Goal: Task Accomplishment & Management: Complete application form

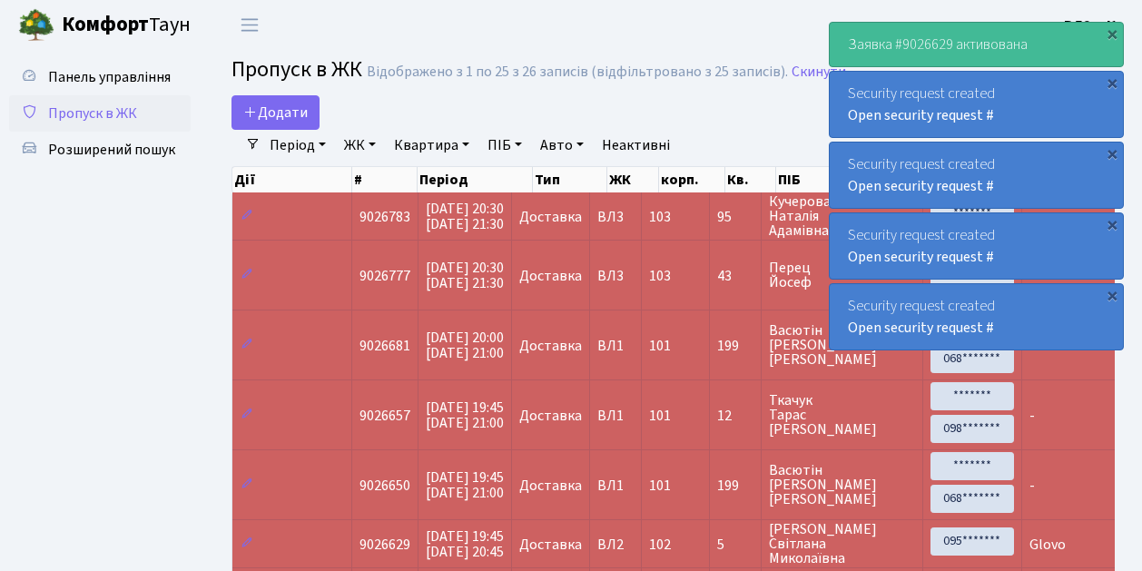
select select "25"
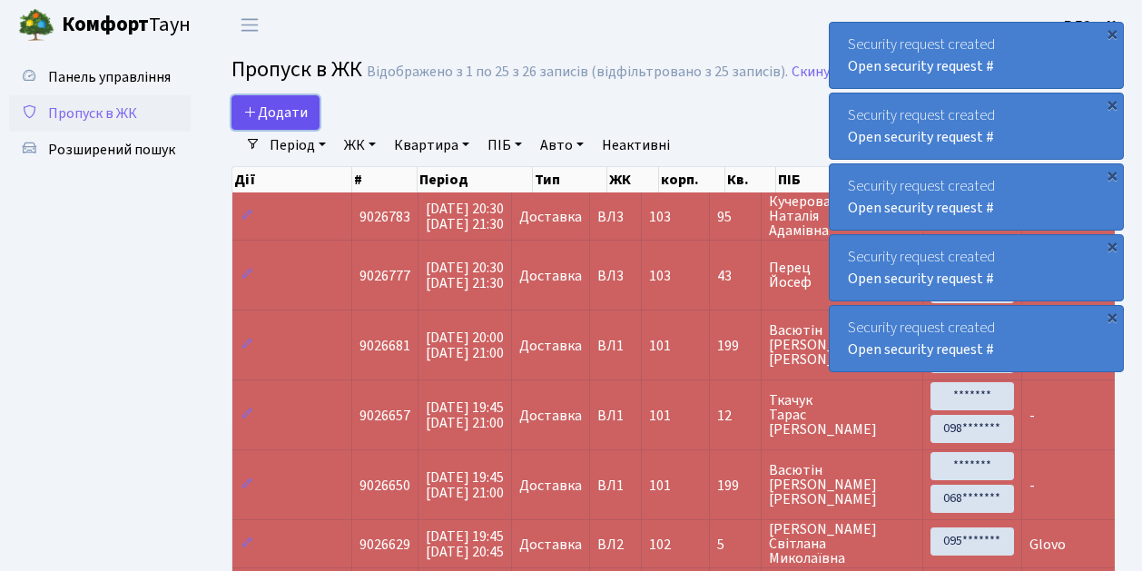
click at [291, 115] on span "Додати" at bounding box center [275, 113] width 64 height 20
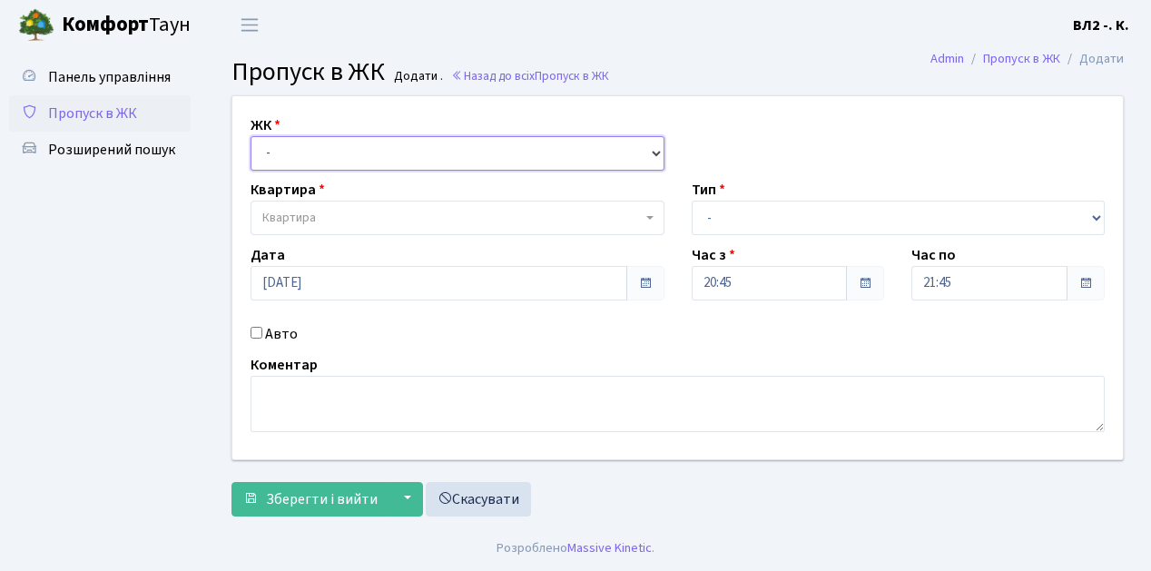
click at [285, 159] on select "- ВЛ1, Ужгородський пров., 4/1 ВЛ2, Голосіївський просп., 76 ВЛ3, пр.Голосіївсь…" at bounding box center [458, 153] width 414 height 34
select select "317"
click at [251, 136] on select "- ВЛ1, Ужгородський пров., 4/1 ВЛ2, Голосіївський просп., 76 ВЛ3, пр.Голосіївсь…" at bounding box center [458, 153] width 414 height 34
select select
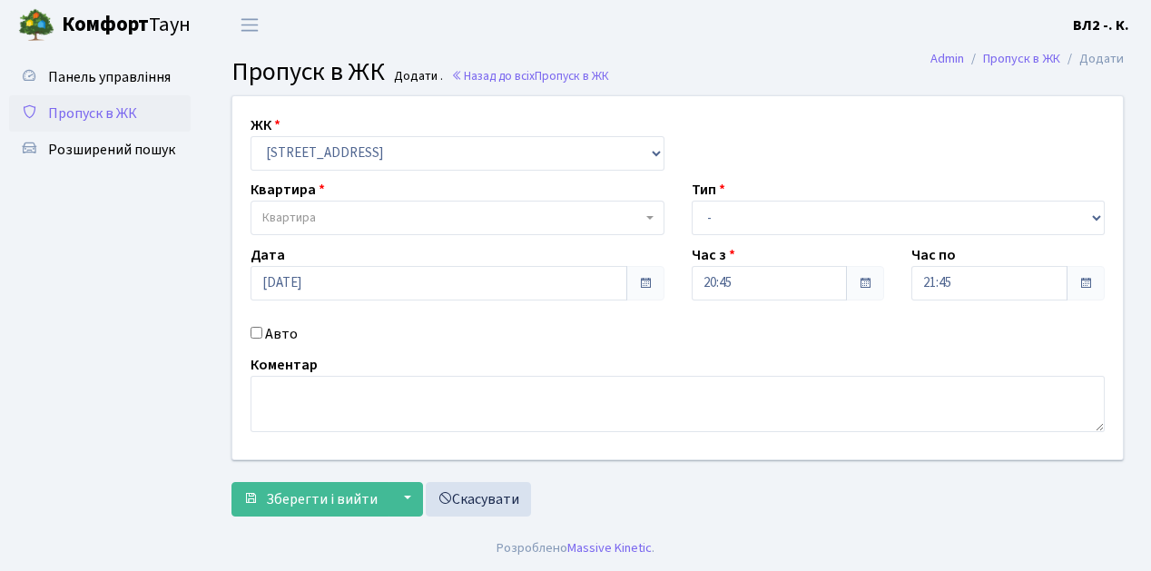
click at [365, 222] on span "Квартира" at bounding box center [451, 218] width 379 height 18
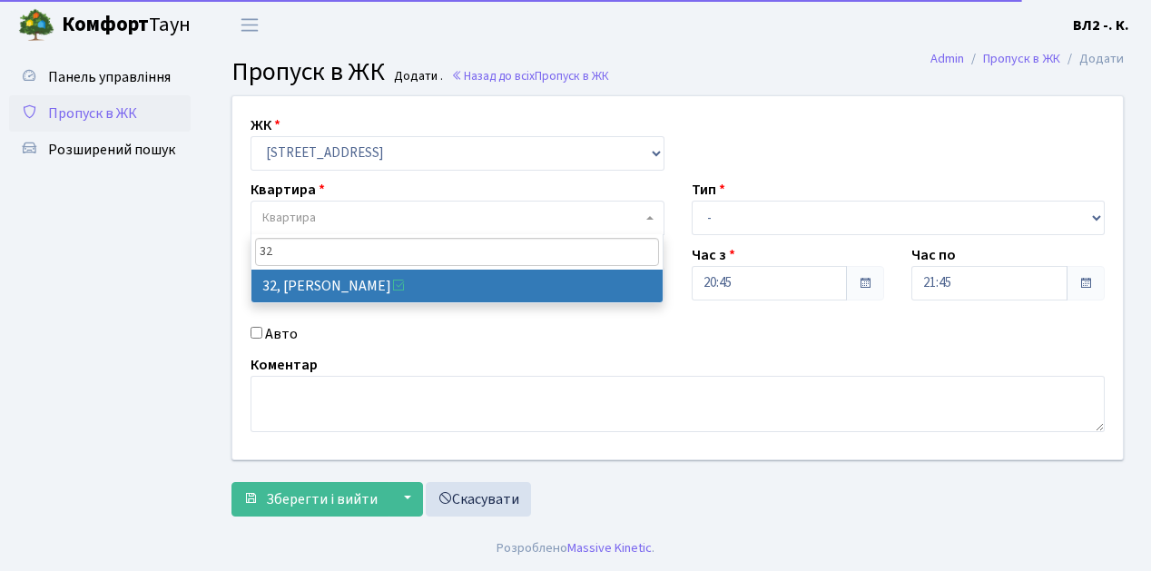
type input "32"
select select "38035"
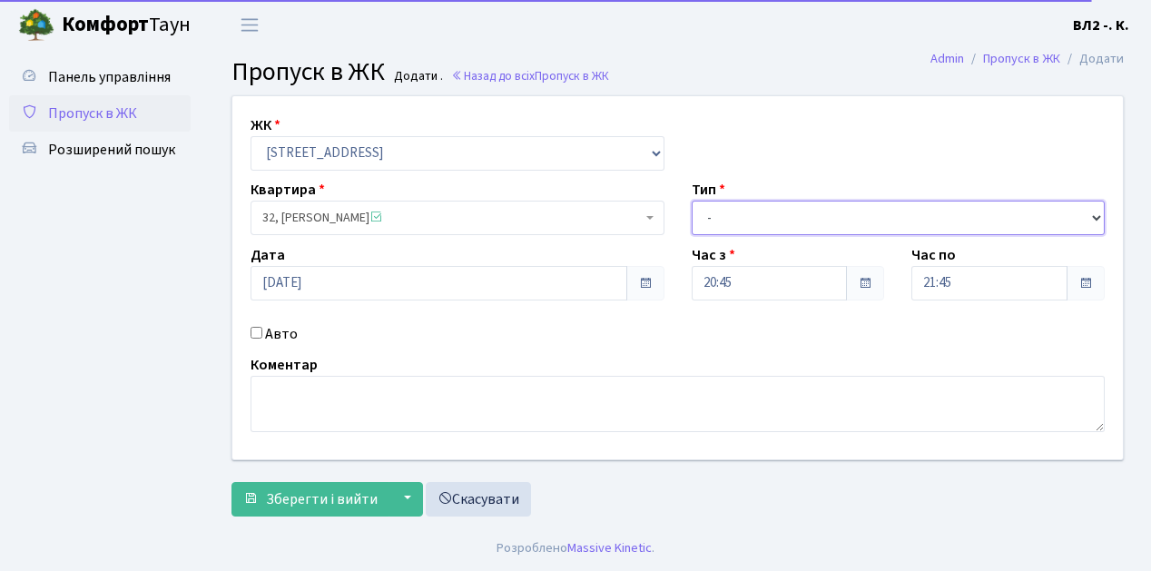
click at [799, 216] on select "- Доставка Таксі Гості Сервіс" at bounding box center [899, 218] width 414 height 34
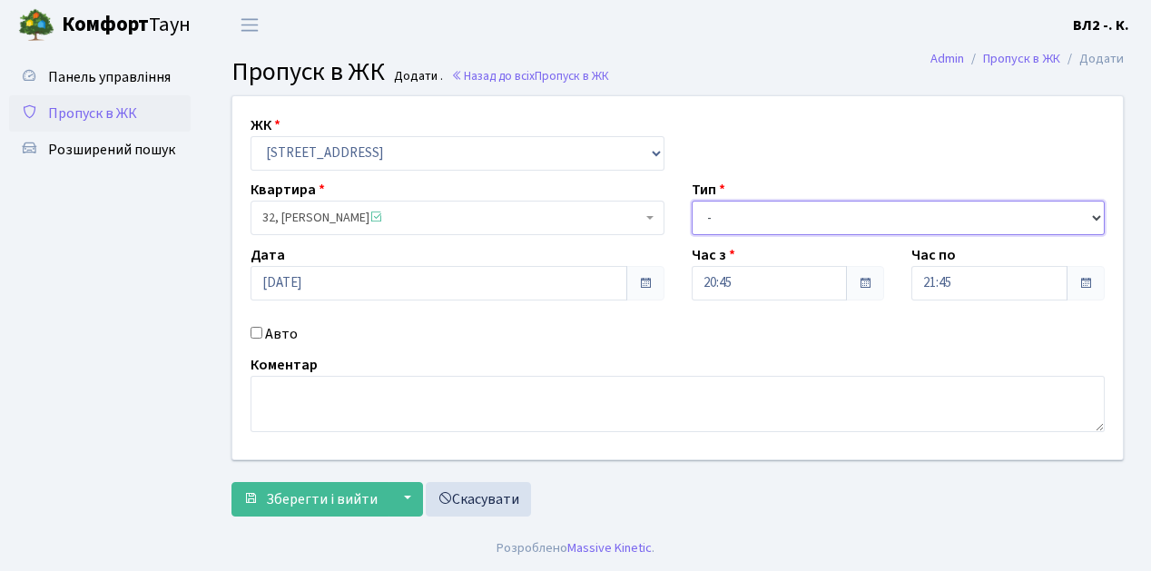
select select "1"
click at [692, 201] on select "- Доставка Таксі Гості Сервіс" at bounding box center [899, 218] width 414 height 34
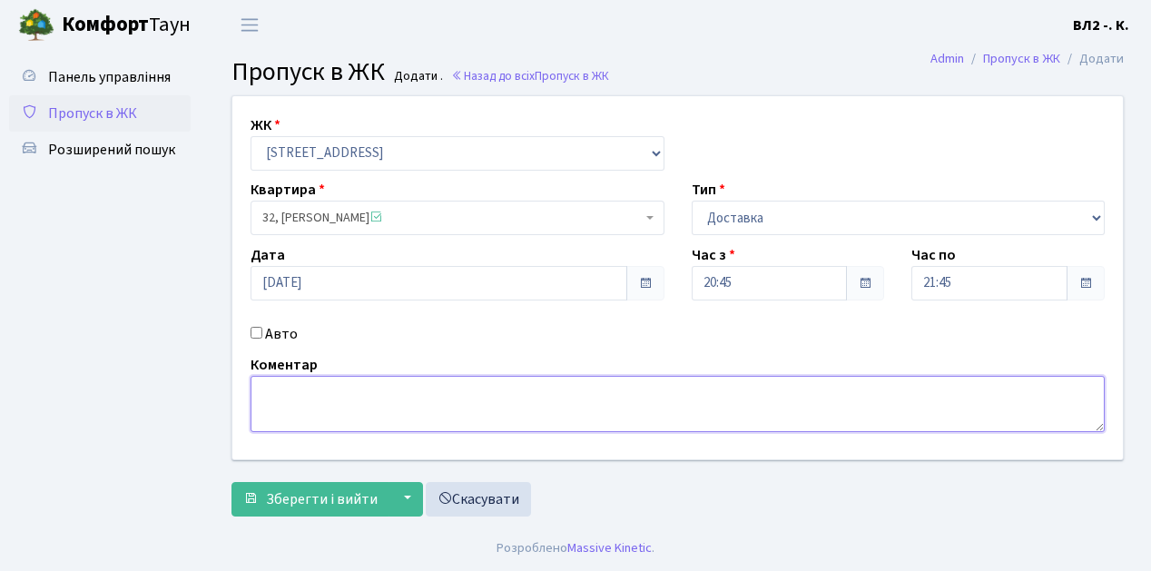
click at [324, 396] on textarea at bounding box center [678, 404] width 854 height 56
type textarea "Glovo"
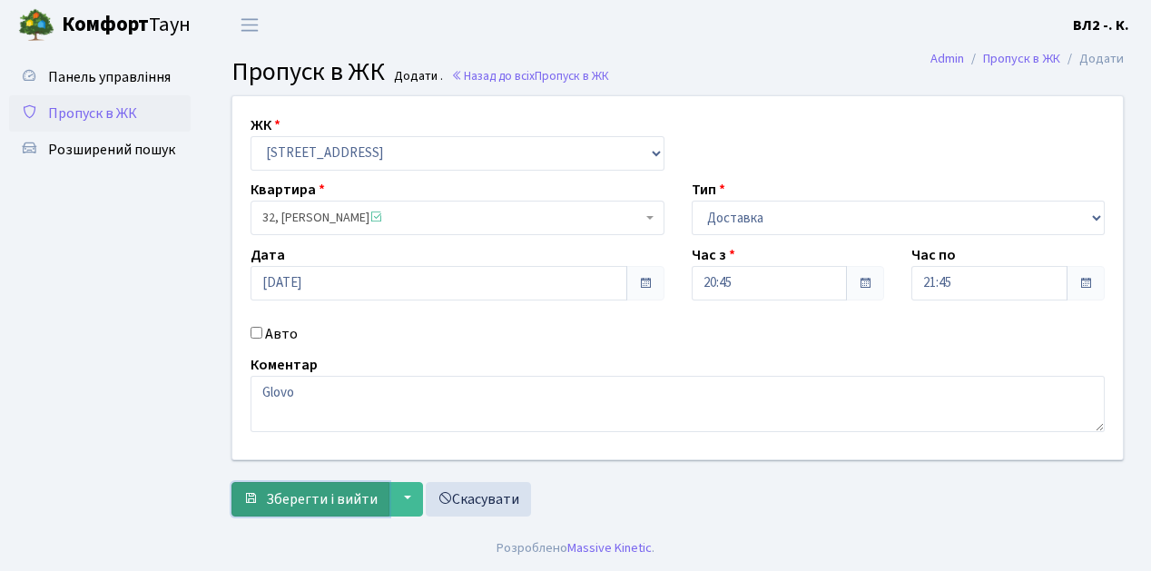
click at [343, 501] on span "Зберегти і вийти" at bounding box center [322, 499] width 112 height 20
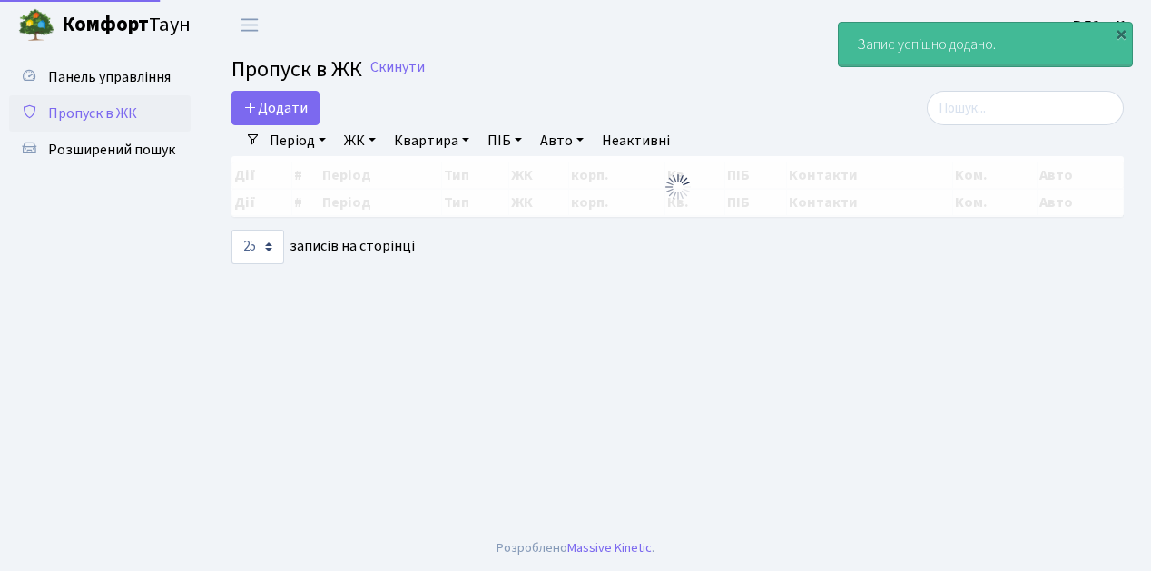
select select "25"
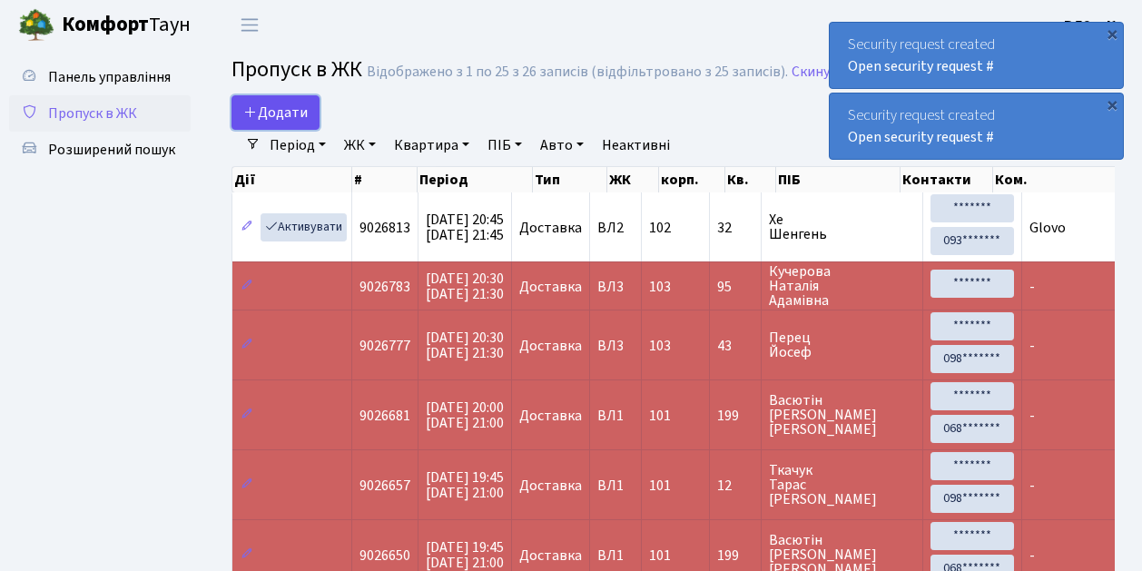
click at [281, 116] on span "Додати" at bounding box center [275, 113] width 64 height 20
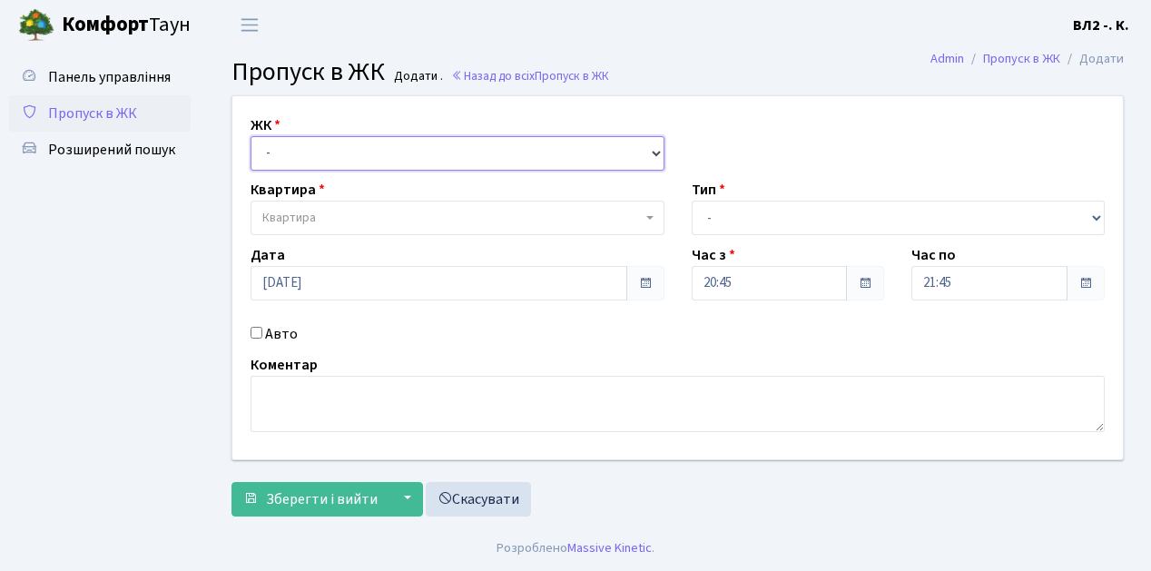
click at [300, 143] on select "- ВЛ1, Ужгородський пров., 4/1 ВЛ2, Голосіївський просп., 76 ВЛ3, пр.Голосіївсь…" at bounding box center [458, 153] width 414 height 34
select select "317"
click at [251, 136] on select "- ВЛ1, Ужгородський пров., 4/1 ВЛ2, Голосіївський просп., 76 ВЛ3, пр.Голосіївсь…" at bounding box center [458, 153] width 414 height 34
select select
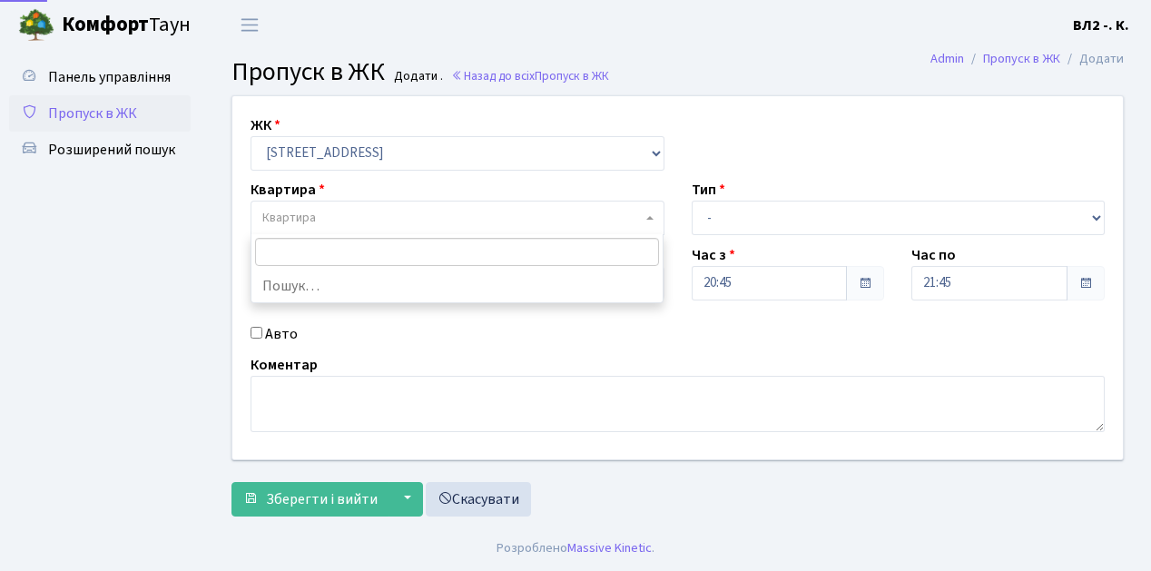
click at [295, 219] on span "Квартира" at bounding box center [289, 218] width 54 height 18
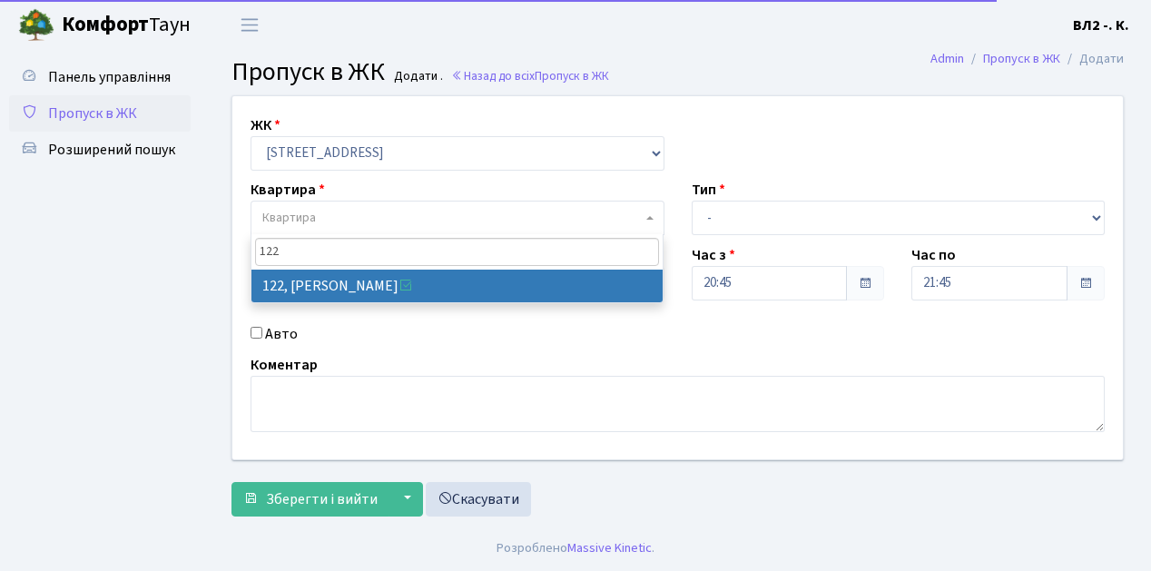
type input "122"
select select "38302"
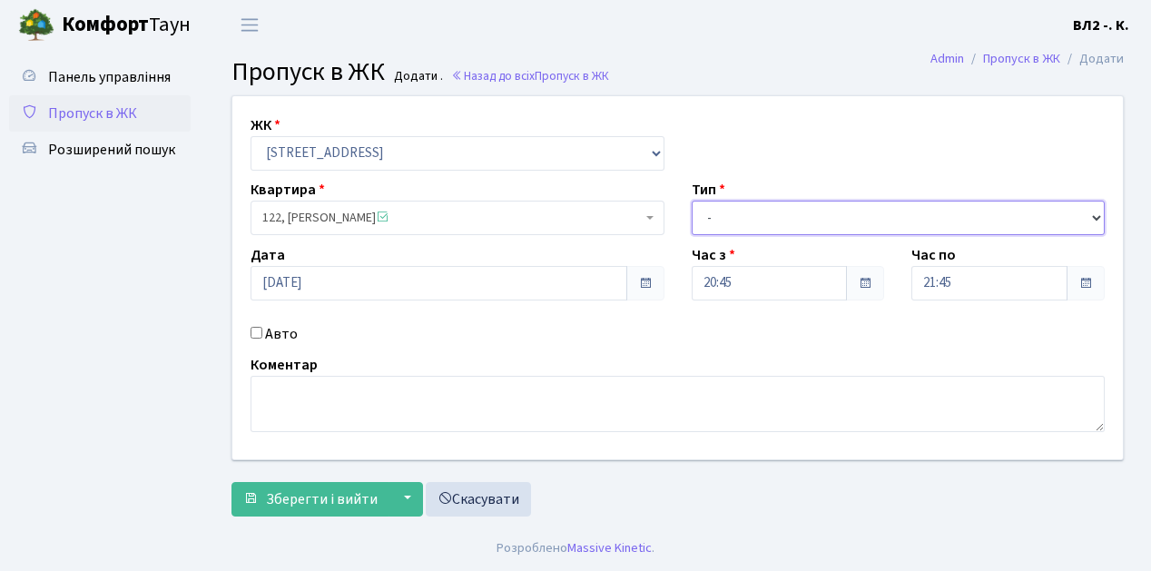
click at [754, 222] on select "- Доставка Таксі Гості Сервіс" at bounding box center [899, 218] width 414 height 34
select select "1"
click at [692, 201] on select "- Доставка Таксі Гості Сервіс" at bounding box center [899, 218] width 414 height 34
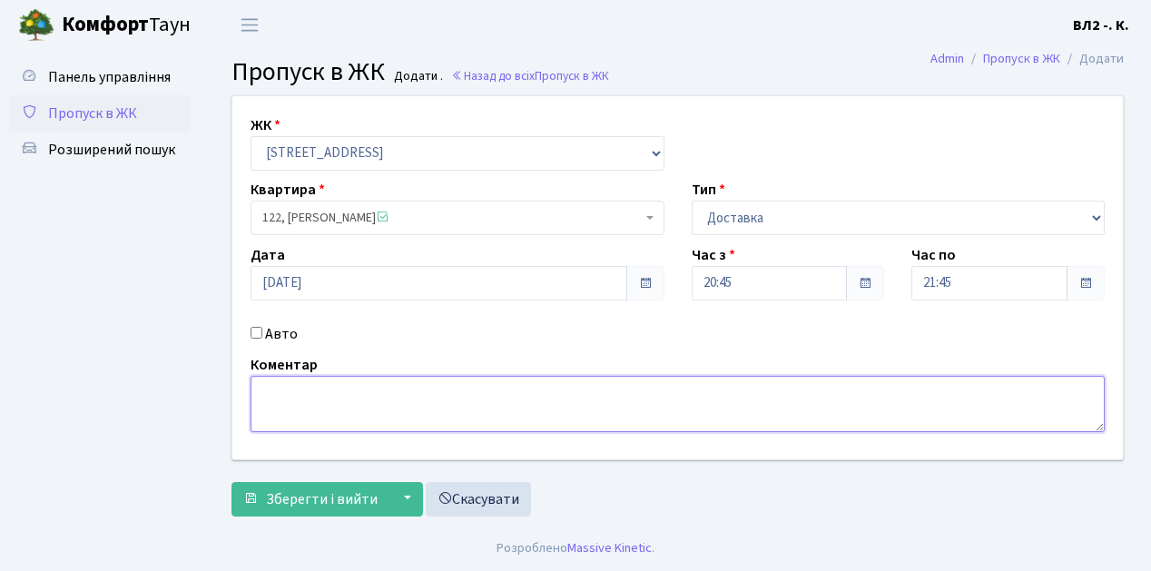
click at [285, 398] on textarea at bounding box center [678, 404] width 854 height 56
type textarea "GLOVO"
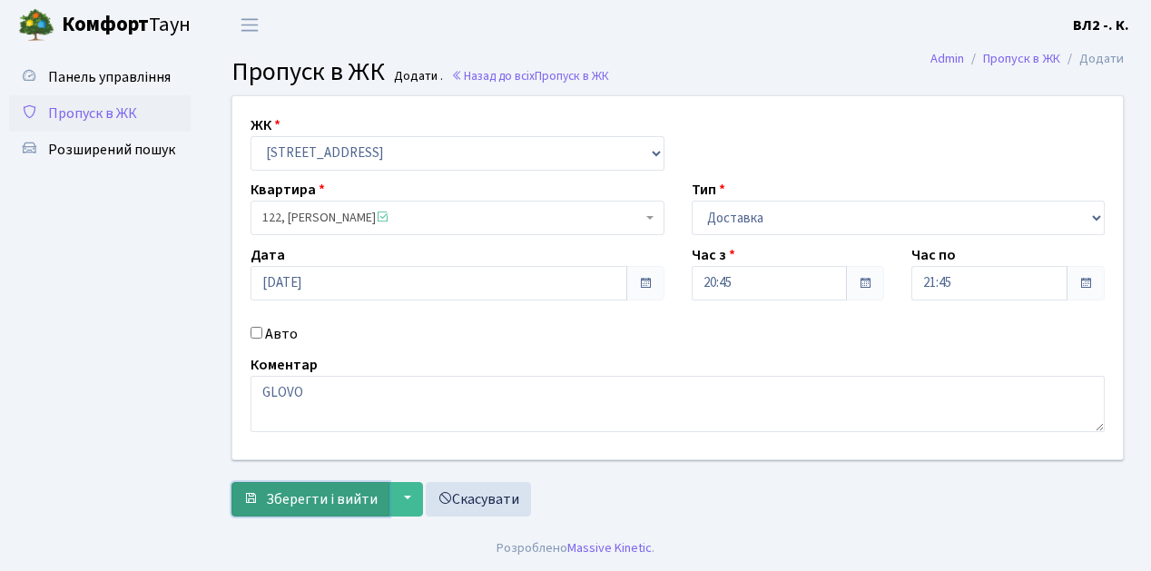
click at [334, 499] on span "Зберегти і вийти" at bounding box center [322, 499] width 112 height 20
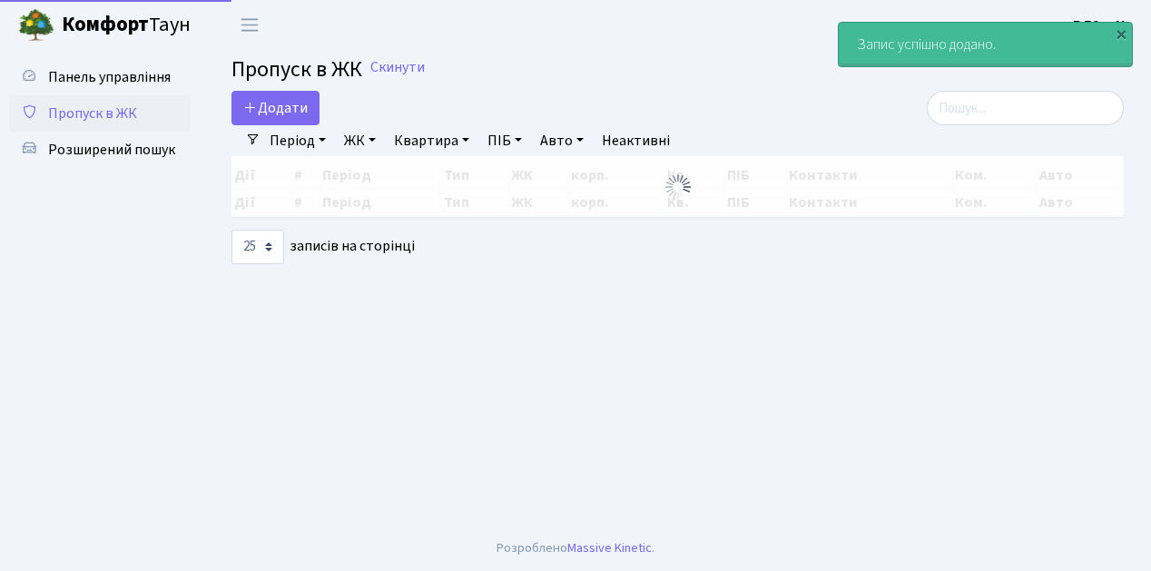
select select "25"
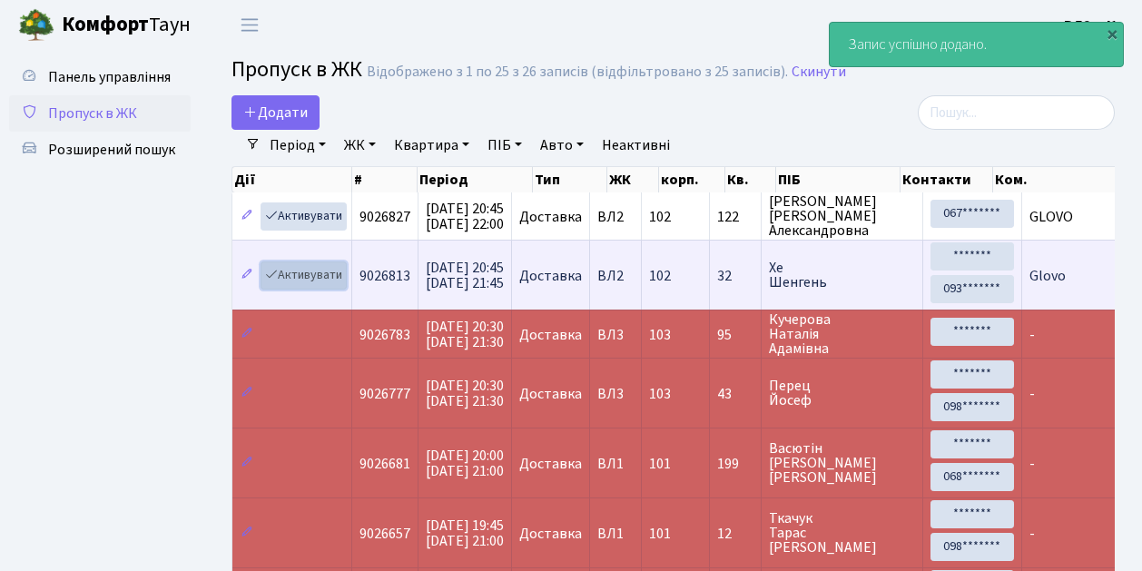
click at [320, 278] on link "Активувати" at bounding box center [304, 275] width 86 height 28
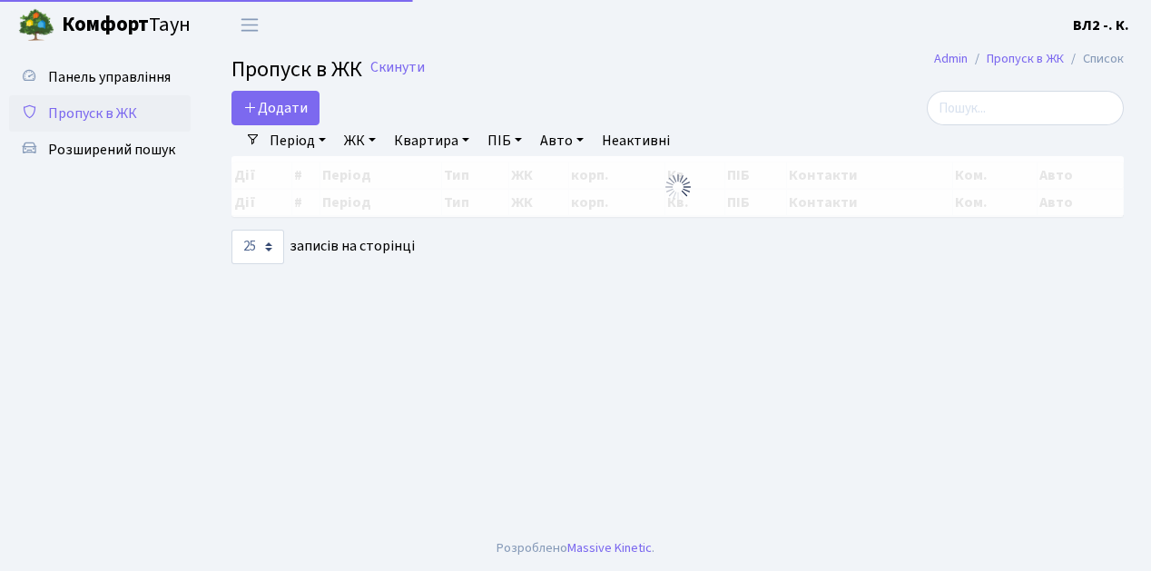
select select "25"
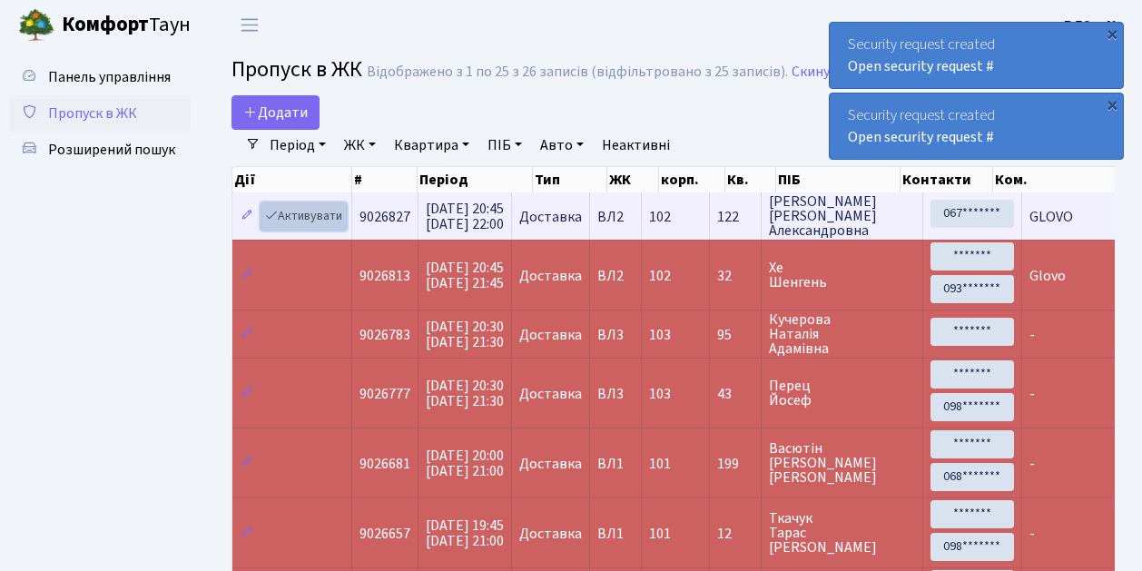
click at [321, 212] on link "Активувати" at bounding box center [304, 216] width 86 height 28
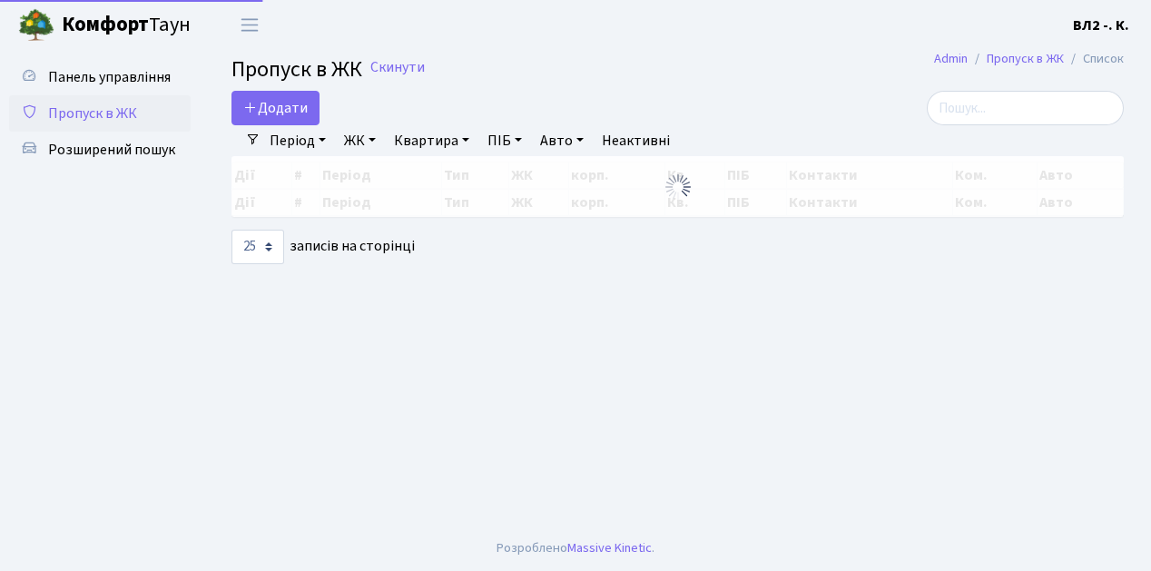
select select "25"
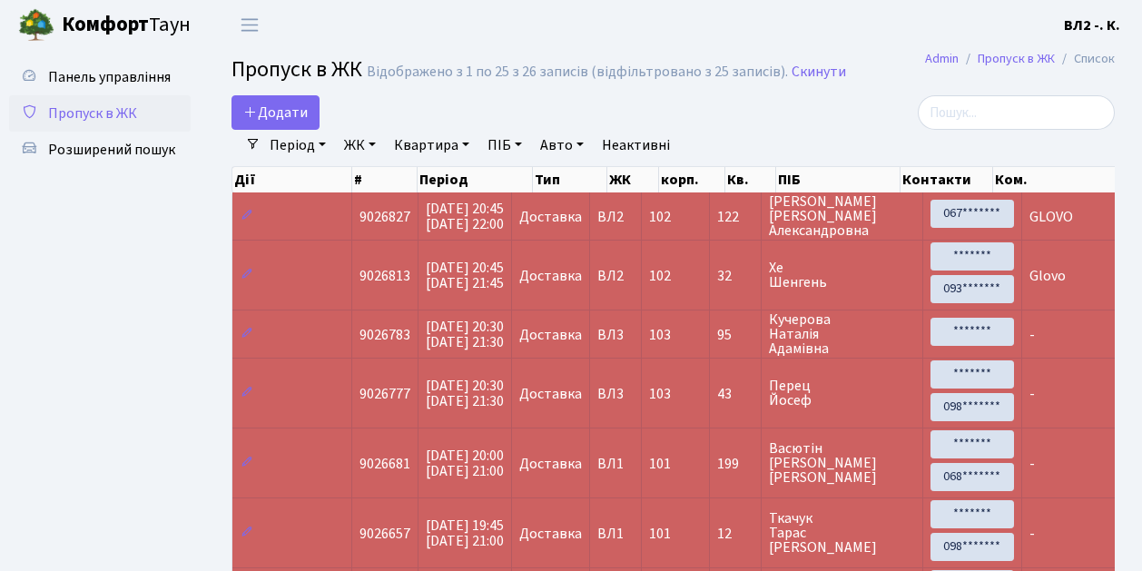
click at [113, 114] on span "Пропуск в ЖК" at bounding box center [92, 113] width 89 height 20
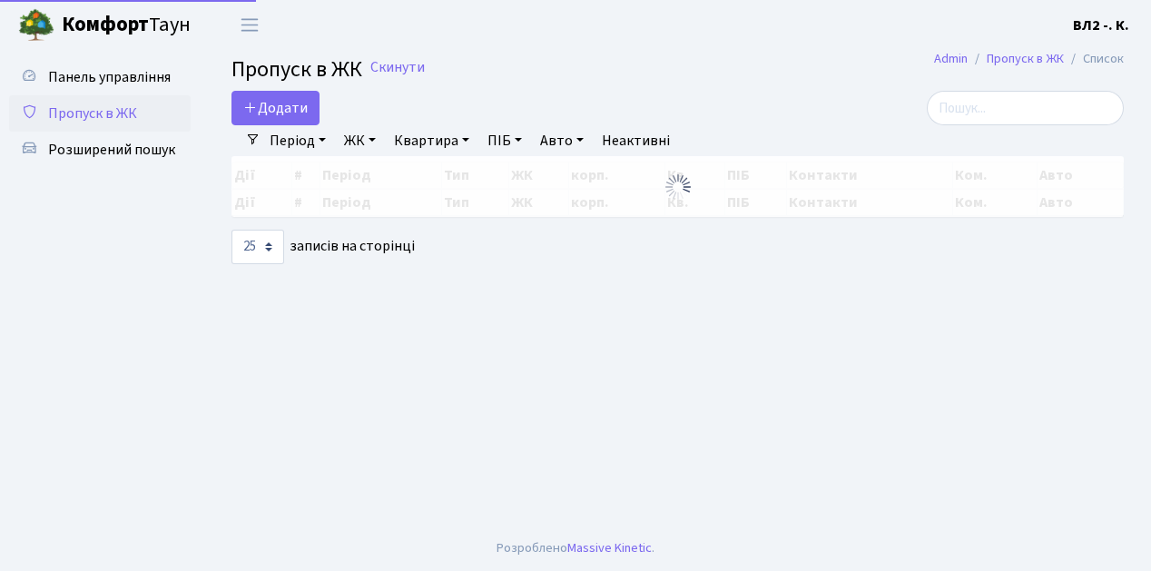
select select "25"
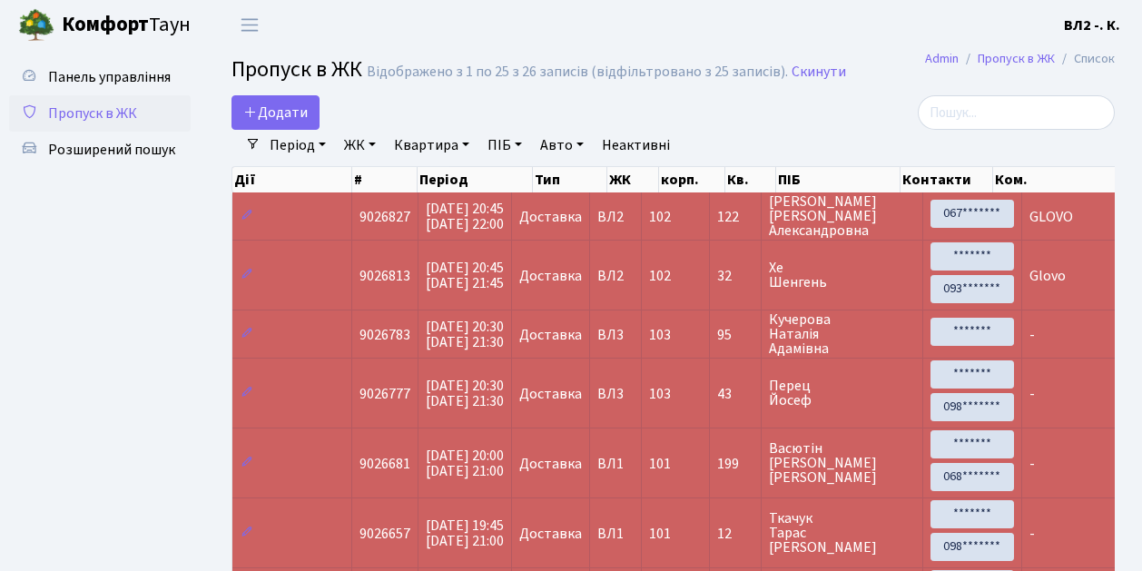
click at [76, 111] on span "Пропуск в ЖК" at bounding box center [92, 113] width 89 height 20
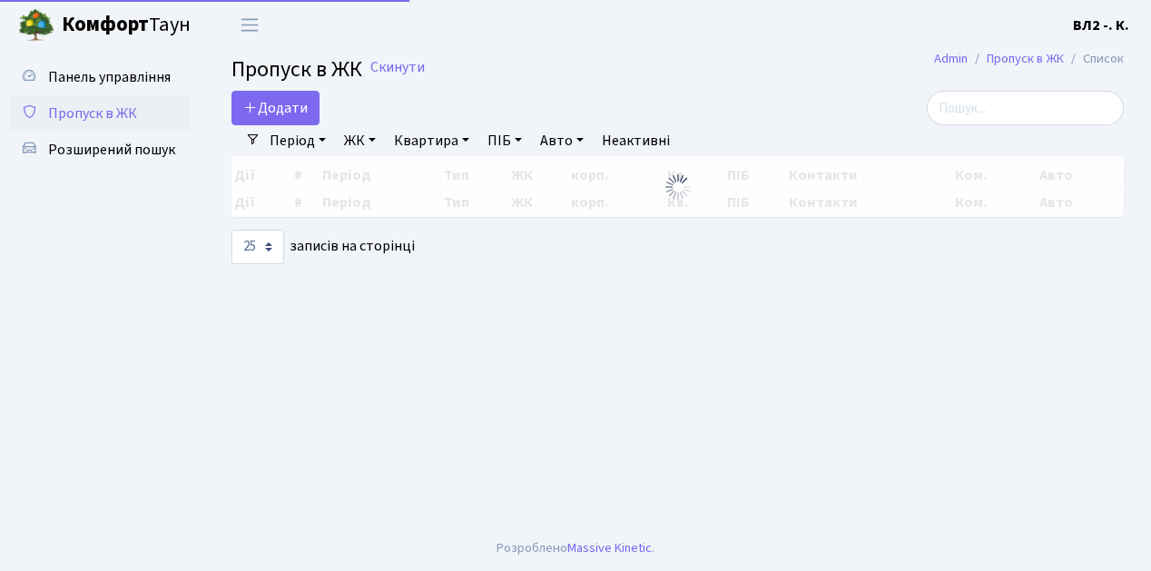
select select "25"
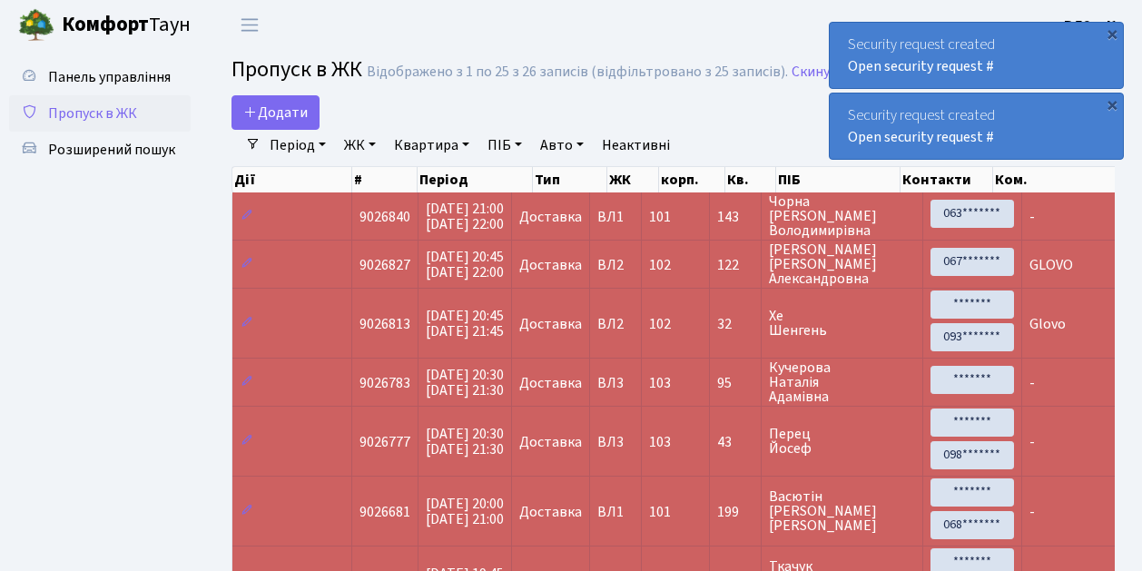
click at [71, 109] on span "Пропуск в ЖК" at bounding box center [92, 113] width 89 height 20
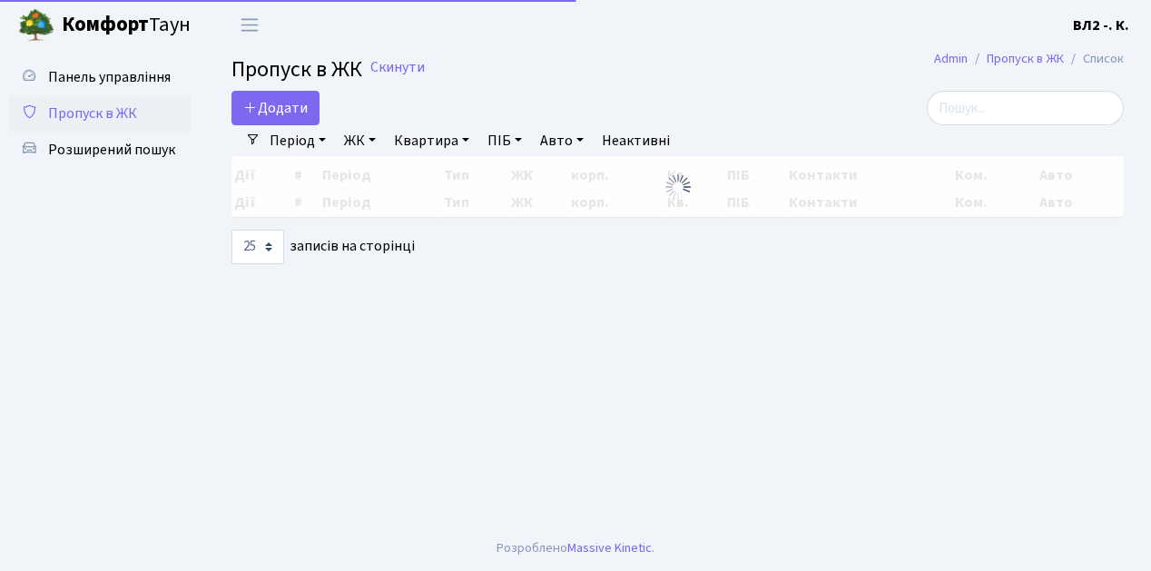
select select "25"
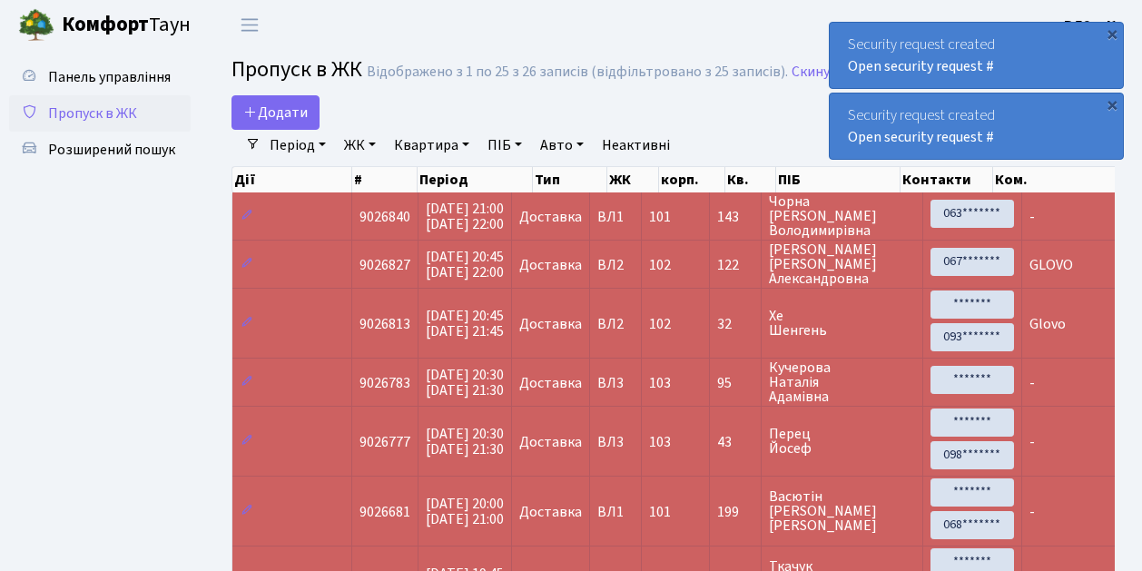
click at [112, 118] on span "Пропуск в ЖК" at bounding box center [92, 113] width 89 height 20
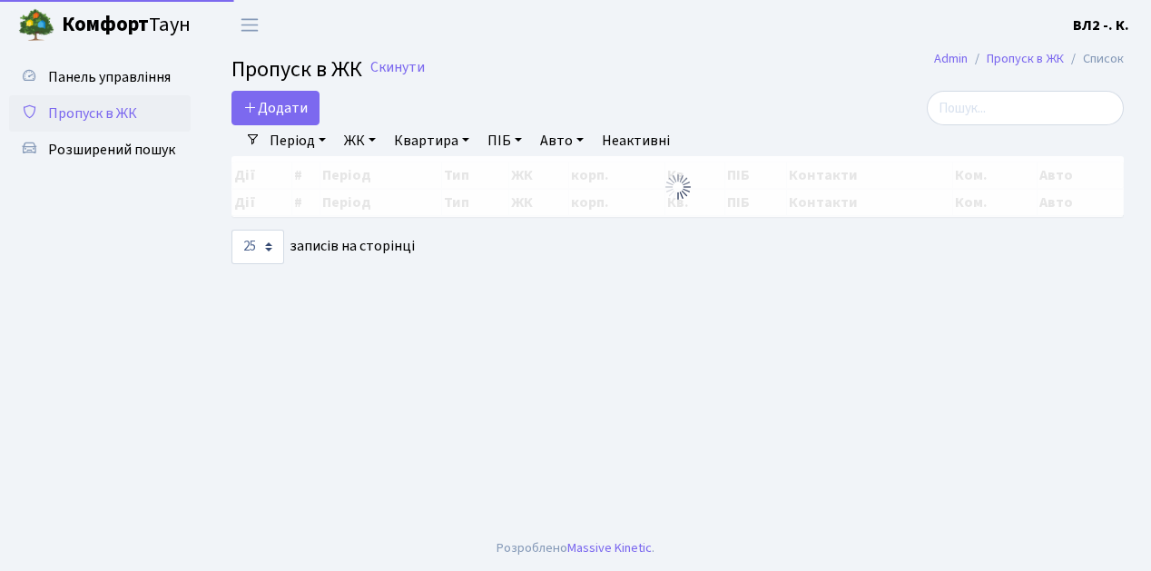
select select "25"
